Goal: Find specific page/section: Find specific page/section

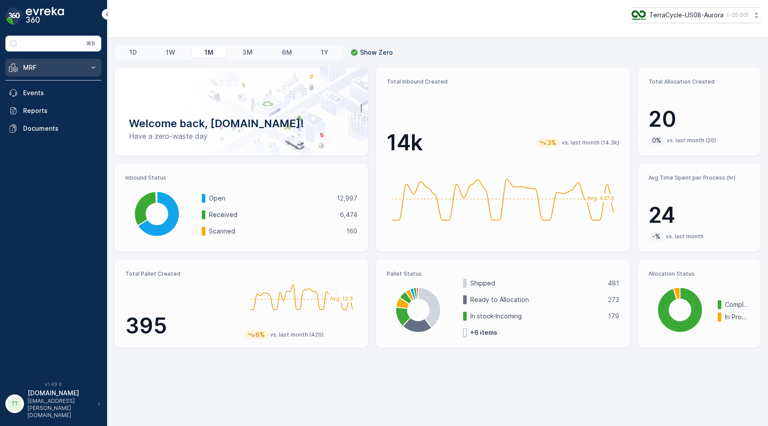
click at [84, 64] on button "MRF" at bounding box center [53, 68] width 96 height 18
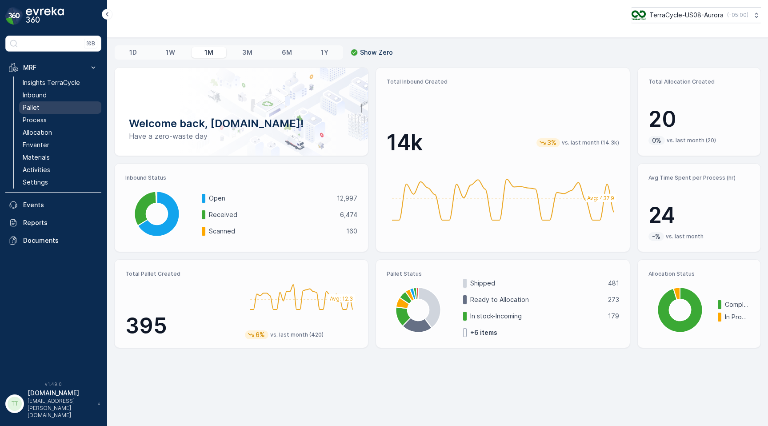
click at [38, 104] on p "Pallet" at bounding box center [31, 107] width 17 height 9
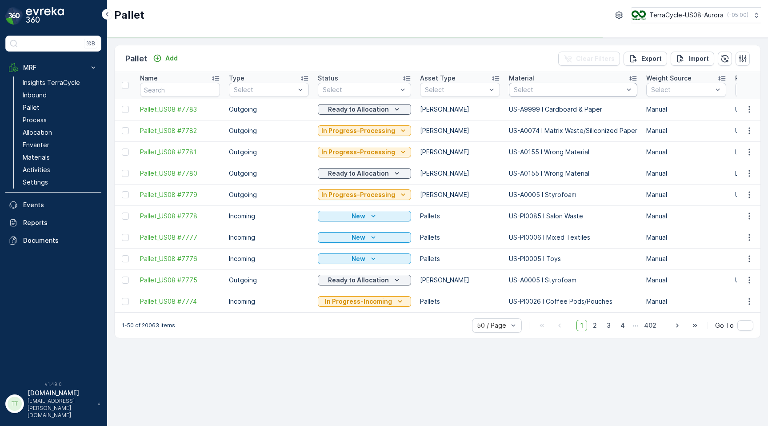
click at [537, 93] on div at bounding box center [569, 89] width 112 height 7
paste input "US-PI0465 I C31636 Glue Pellets"
type input "US-PI0465 I C31636 Glue Pellets"
click at [514, 107] on div at bounding box center [517, 110] width 7 height 7
